Goal: Find specific page/section: Find specific page/section

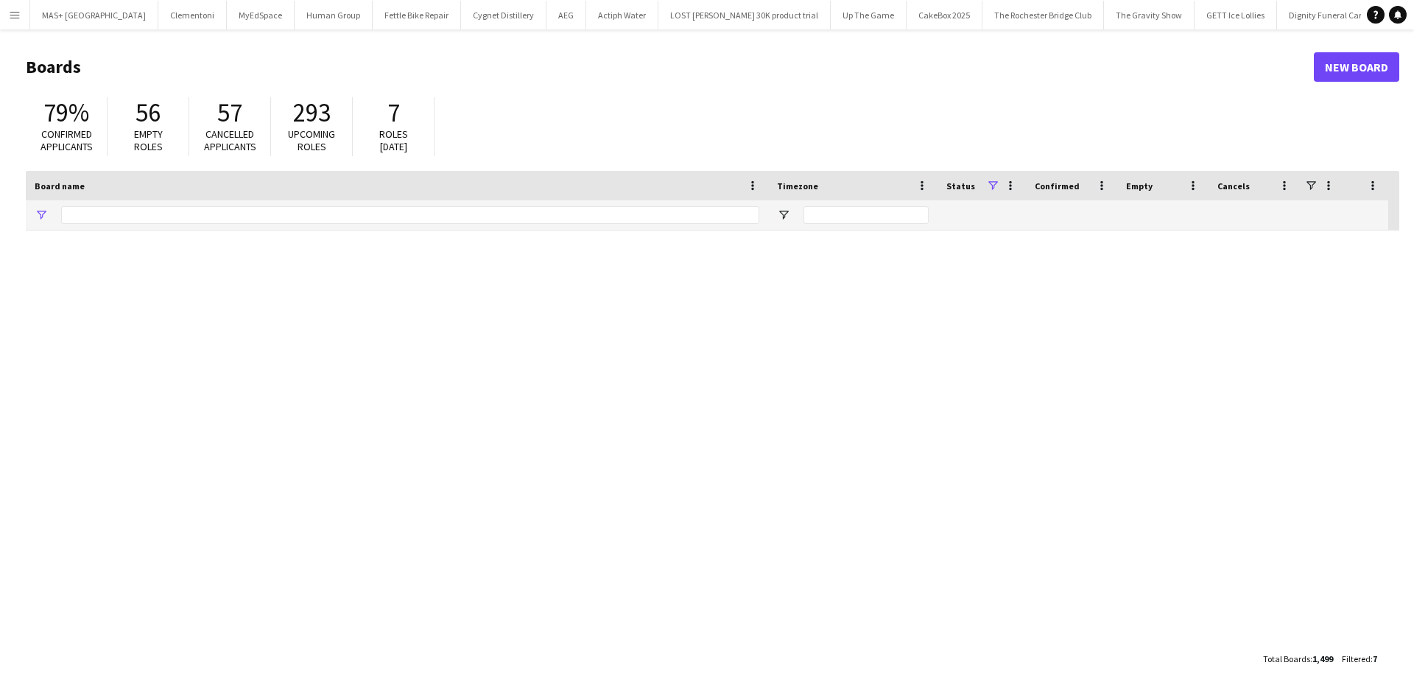
type input "**********"
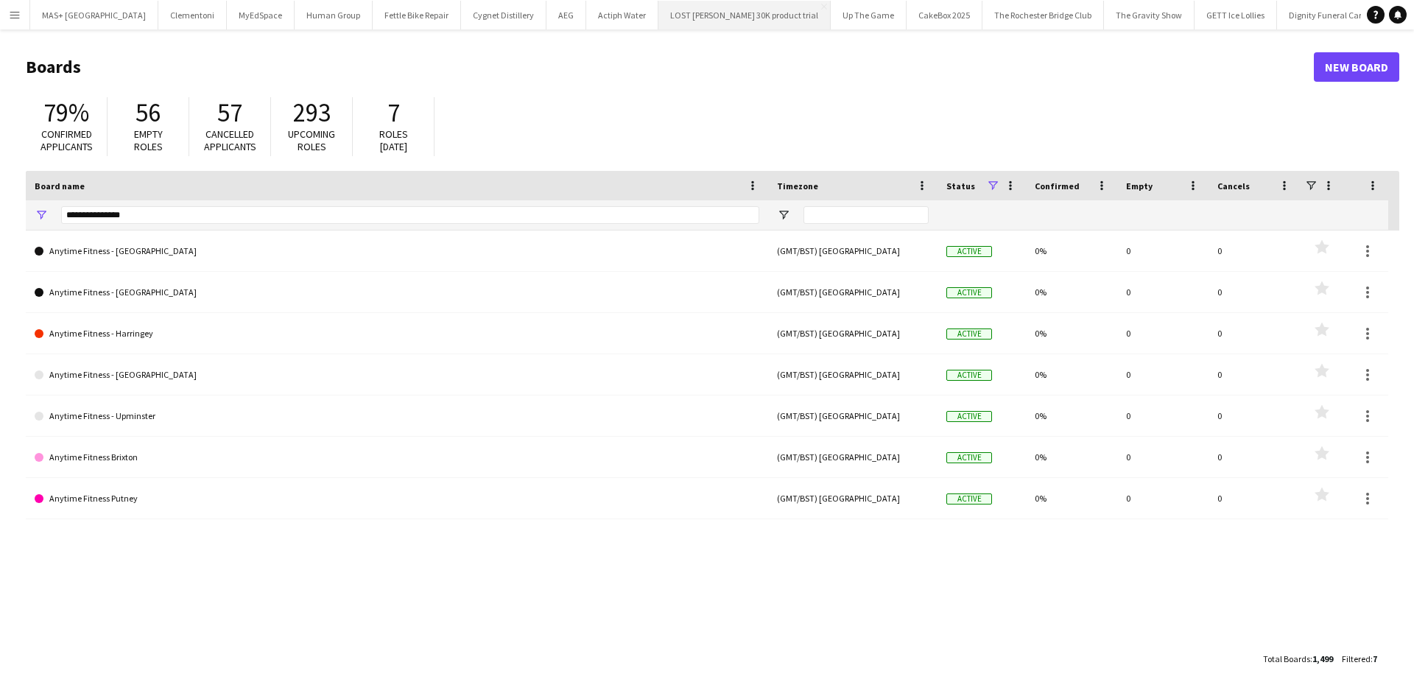
click at [658, 19] on button "LOST [PERSON_NAME] 30K product trial Close" at bounding box center [744, 15] width 172 height 29
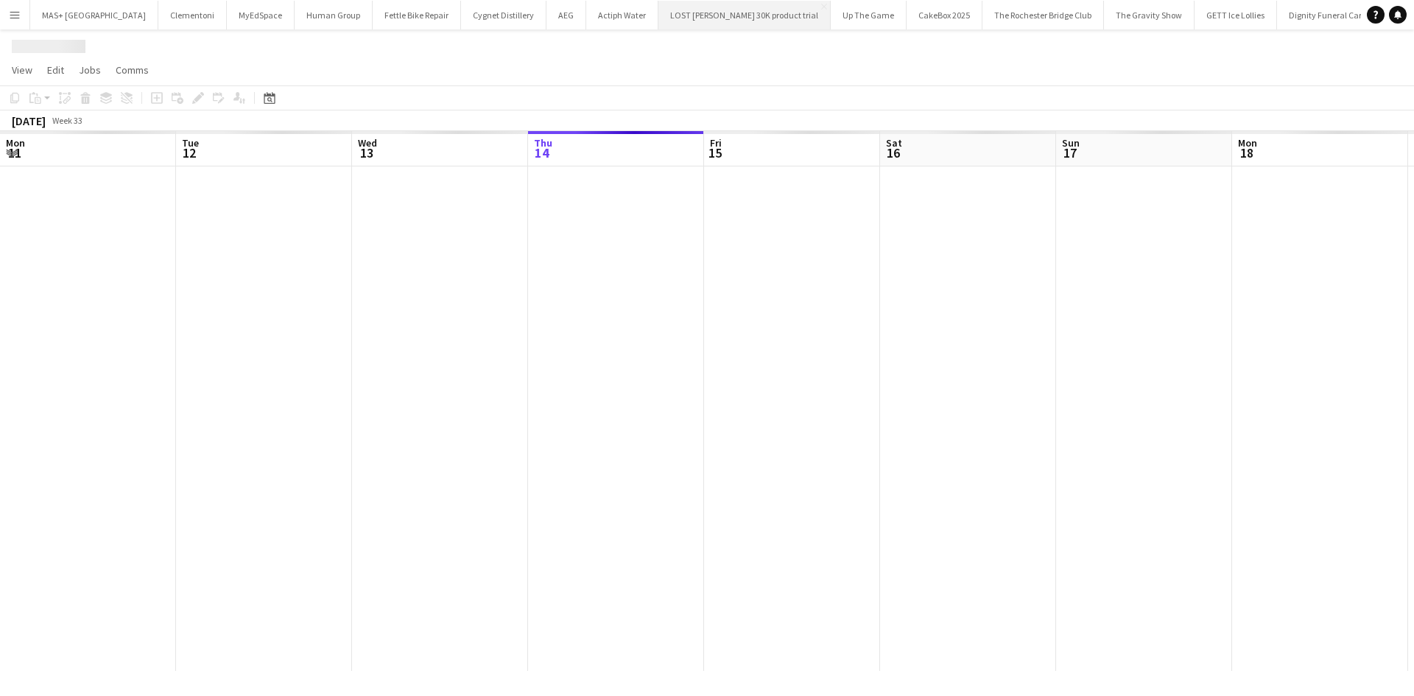
scroll to position [0, 352]
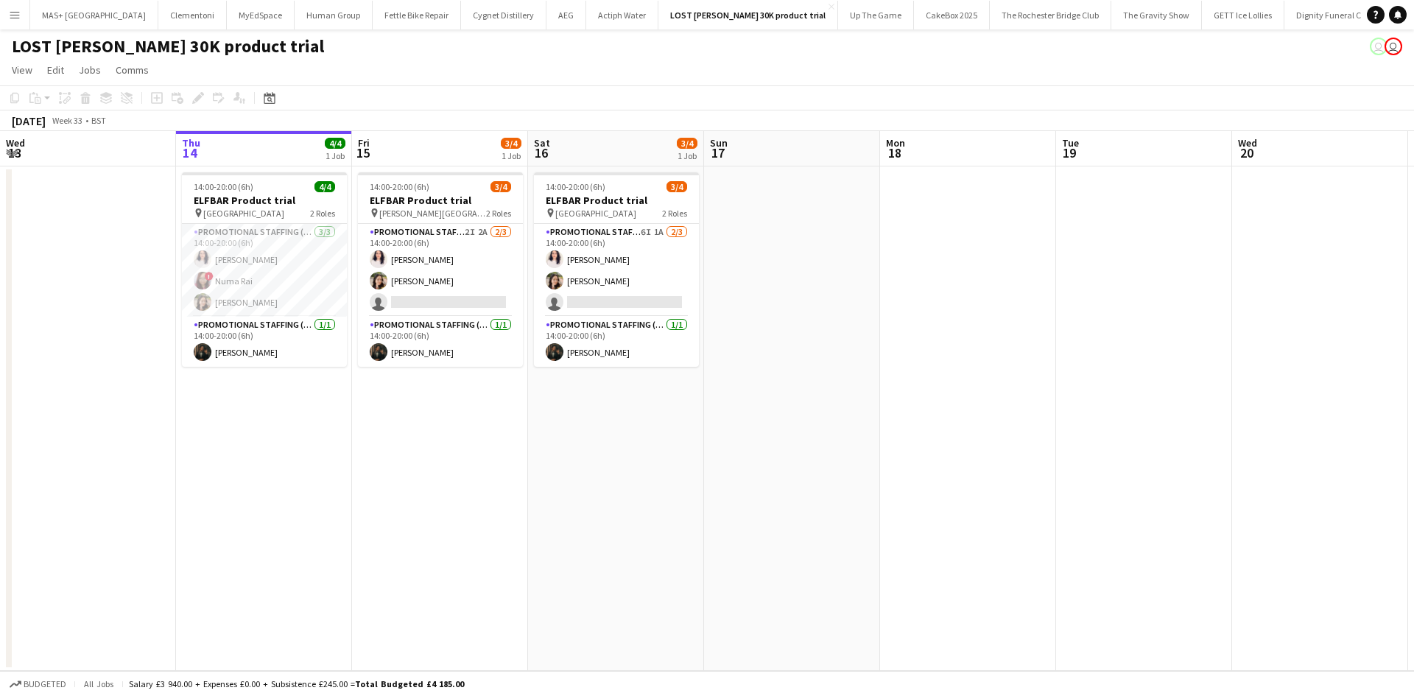
click at [7, 16] on button "Menu" at bounding box center [14, 14] width 29 height 29
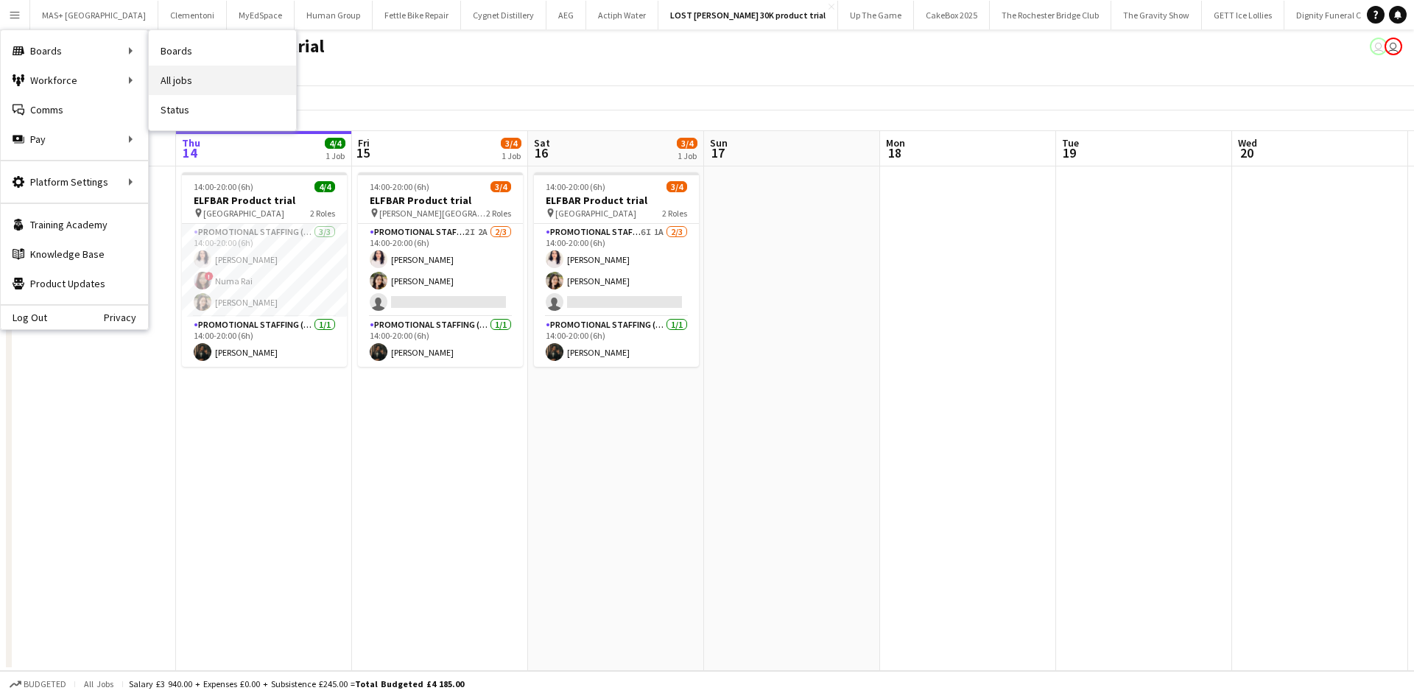
click at [219, 83] on link "All jobs" at bounding box center [222, 80] width 147 height 29
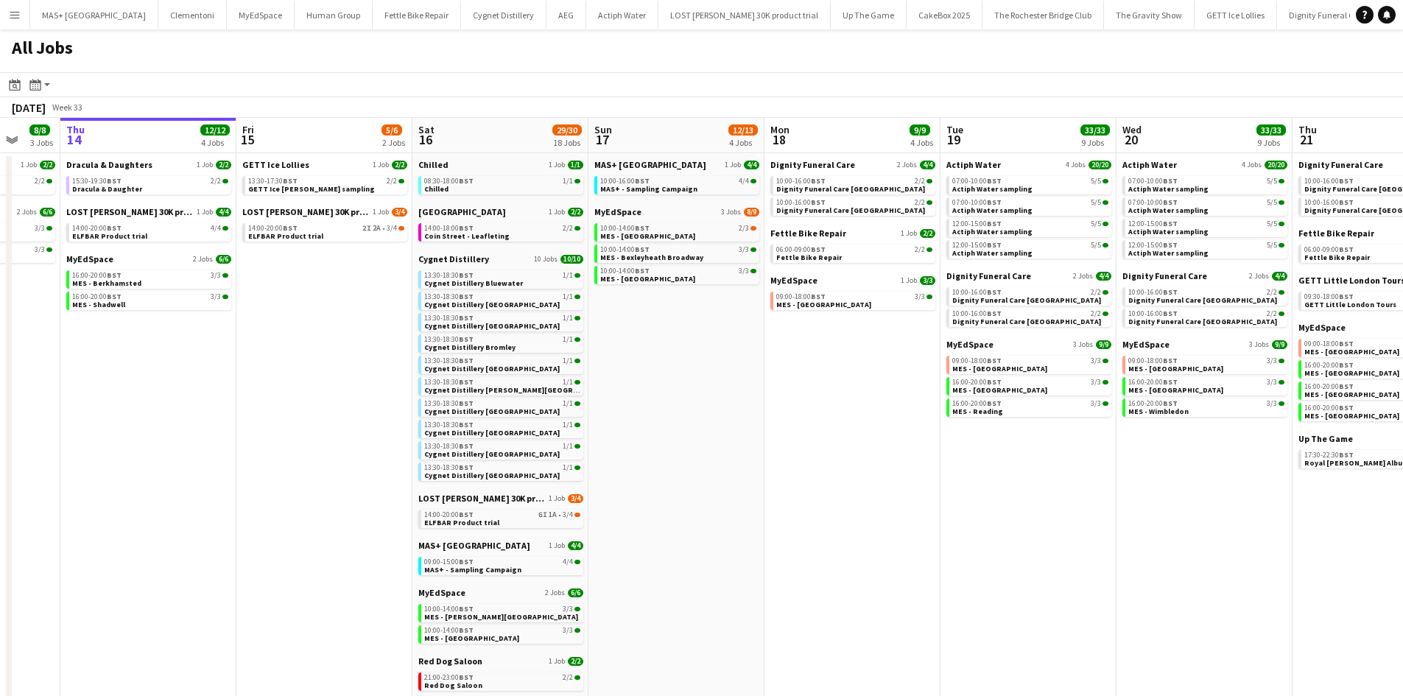
scroll to position [0, 468]
drag, startPoint x: 976, startPoint y: 404, endPoint x: 859, endPoint y: 421, distance: 117.6
click at [859, 421] on app-calendar-viewport "Mon 11 Tue 12 5/5 2 Jobs Wed 13 8/8 3 Jobs Thu 14 12/12 4 Jobs Fri 15 5/6 2 Job…" at bounding box center [701, 510] width 1403 height 784
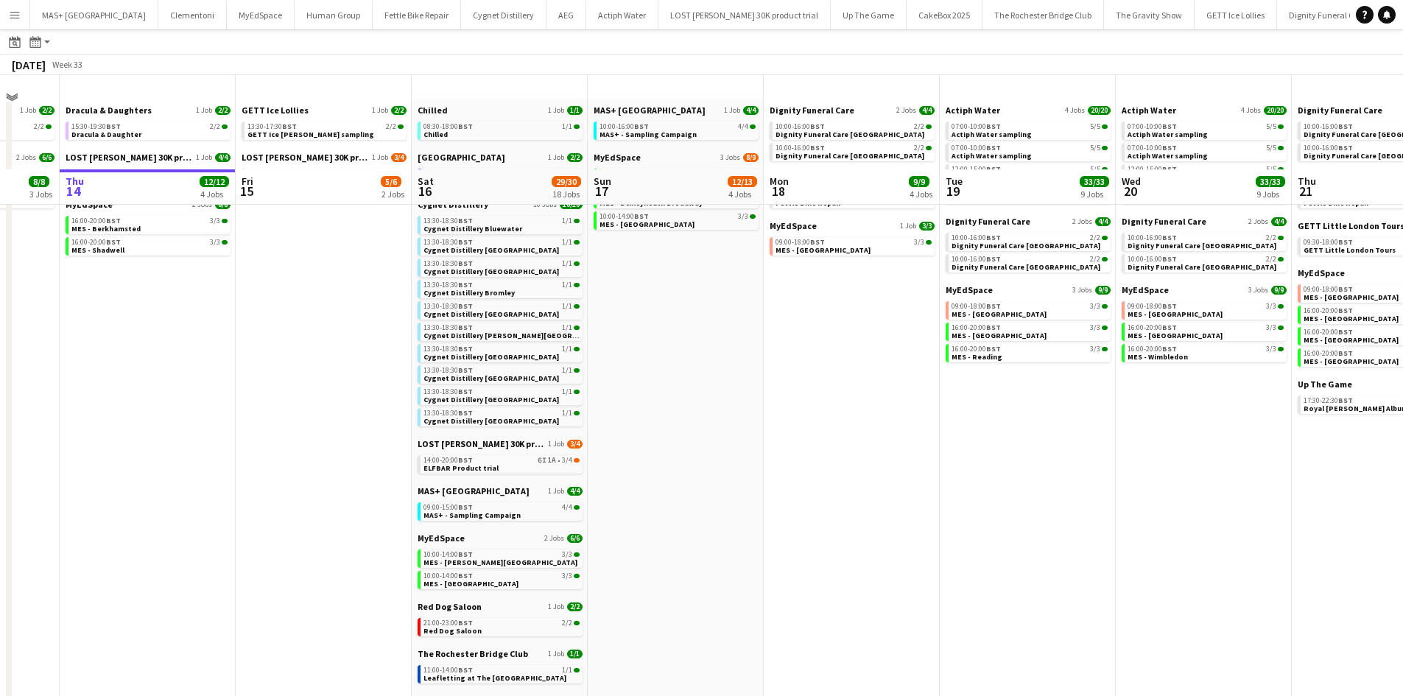
scroll to position [0, 0]
